Goal: Task Accomplishment & Management: Manage account settings

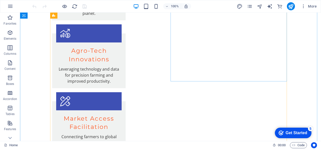
scroll to position [874, 0]
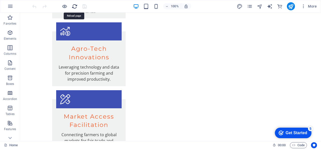
click at [75, 6] on icon "reload" at bounding box center [75, 7] width 6 height 6
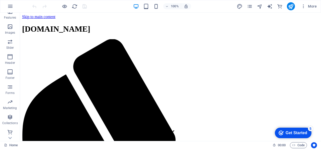
scroll to position [112, 0]
click at [11, 108] on p "Marketing" at bounding box center [10, 107] width 14 height 4
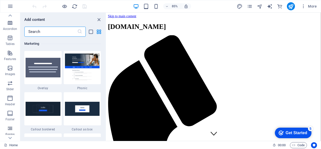
scroll to position [71, 0]
click at [10, 58] on p "Features" at bounding box center [10, 58] width 12 height 4
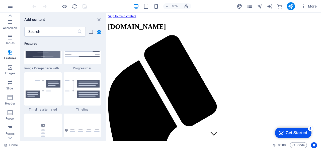
scroll to position [2103, 0]
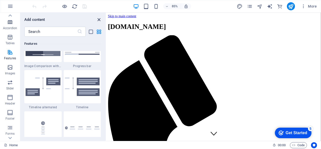
click at [100, 20] on icon "close panel" at bounding box center [99, 20] width 6 height 6
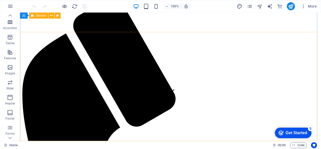
scroll to position [0, 0]
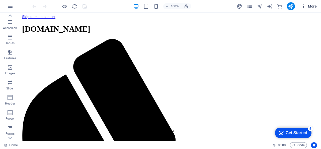
click at [311, 6] on span "More" at bounding box center [309, 6] width 16 height 5
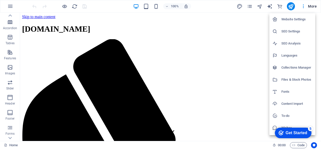
click at [296, 19] on h6 "Website Settings" at bounding box center [297, 19] width 31 height 6
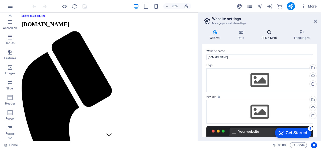
click at [266, 34] on icon at bounding box center [269, 32] width 31 height 5
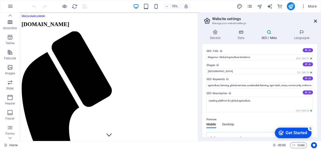
click at [316, 21] on icon at bounding box center [315, 21] width 3 height 4
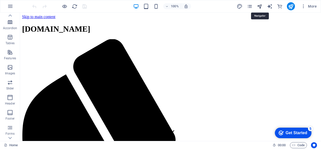
click at [260, 7] on icon "navigator" at bounding box center [260, 7] width 6 height 6
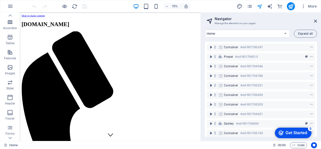
click at [318, 21] on aside "Navigator Manage the elements on your pages Home Subpage Legal Notice Privacy N…" at bounding box center [261, 77] width 121 height 128
click at [315, 22] on icon at bounding box center [315, 21] width 3 height 4
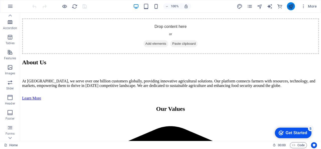
scroll to position [1757, 0]
click at [292, 6] on icon "publish" at bounding box center [291, 7] width 6 height 6
